Goal: Find specific page/section: Find specific page/section

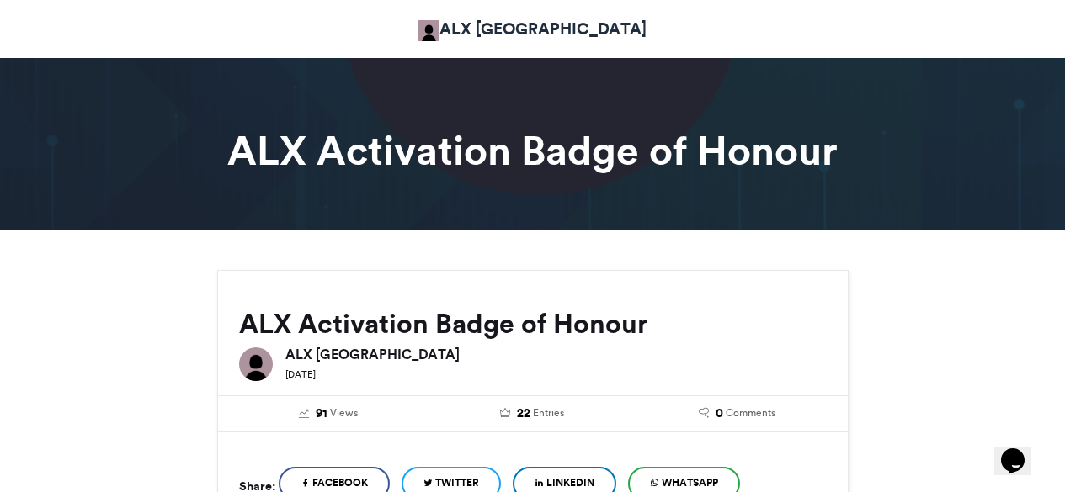
click at [713, 50] on div "ALX [GEOGRAPHIC_DATA]" at bounding box center [533, 28] width 934 height 41
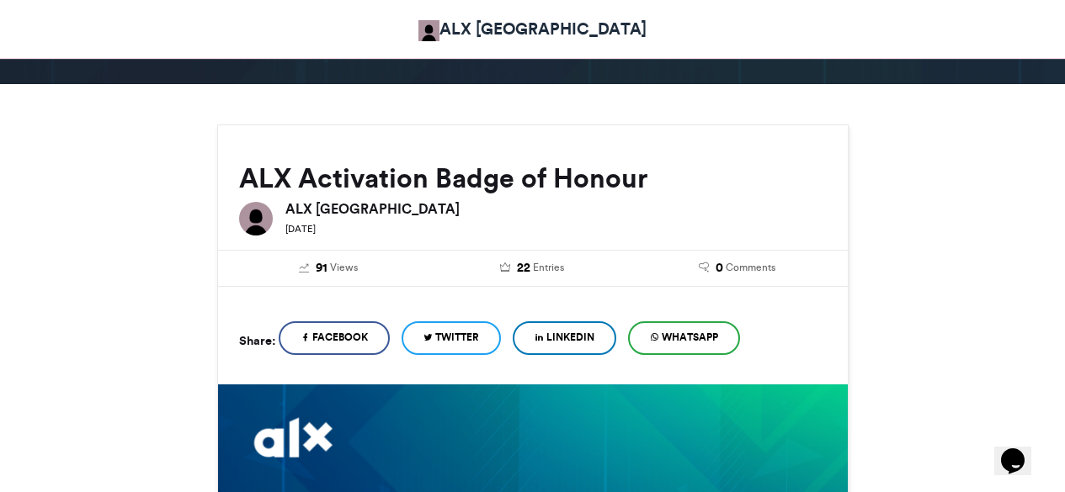
scroll to position [168, 0]
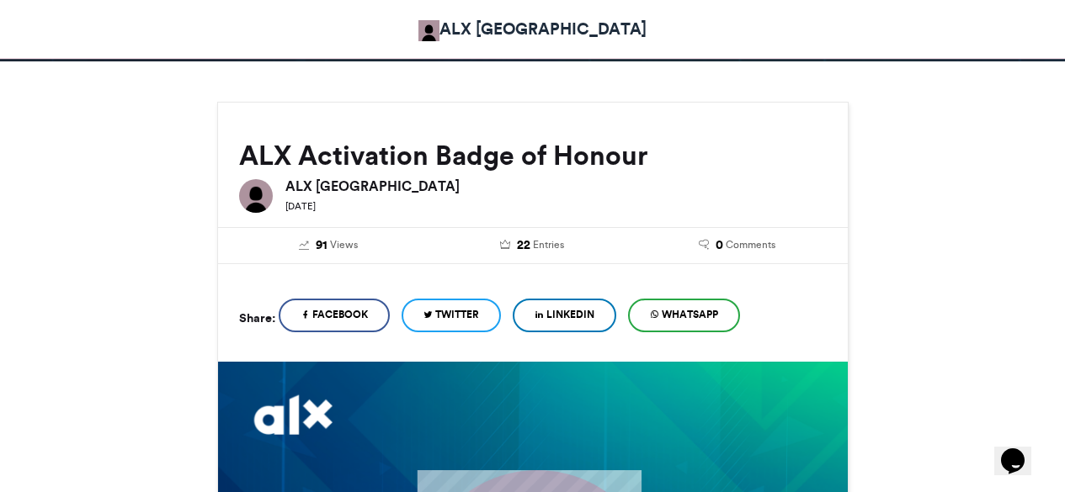
click at [418, 41] on img at bounding box center [428, 30] width 21 height 21
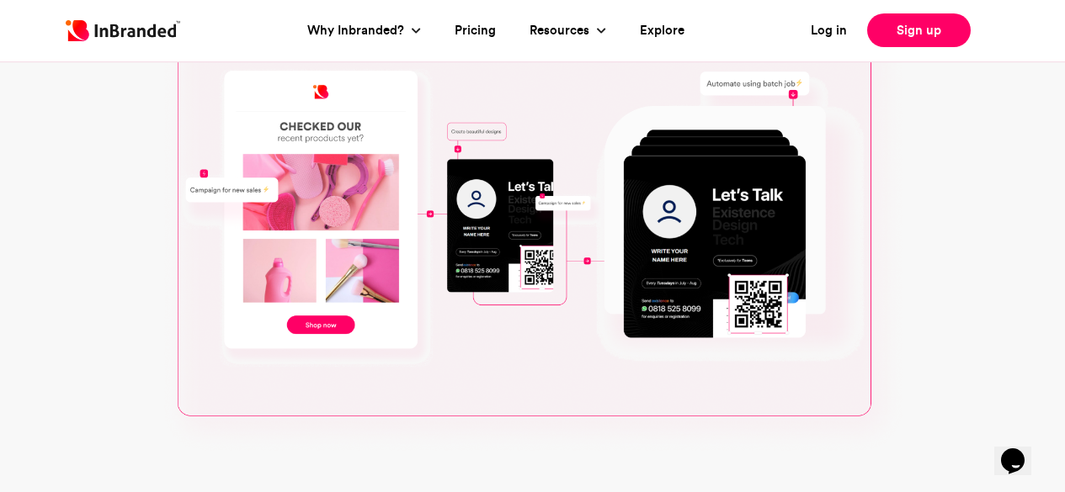
scroll to position [842, 0]
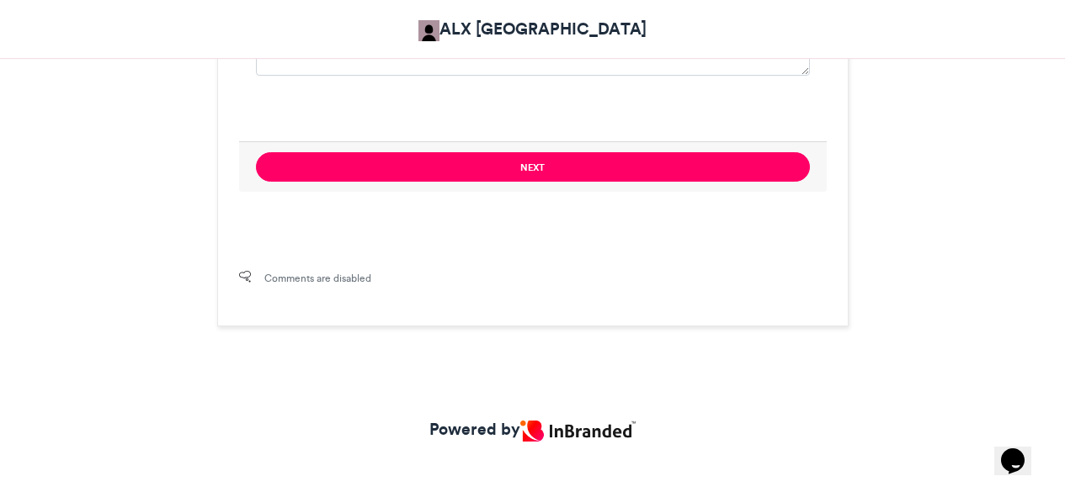
scroll to position [1483, 0]
